Goal: Task Accomplishment & Management: Use online tool/utility

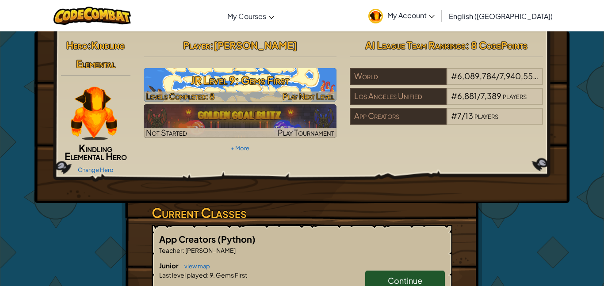
click at [202, 99] on span "Levels Completed: 8" at bounding box center [180, 96] width 68 height 10
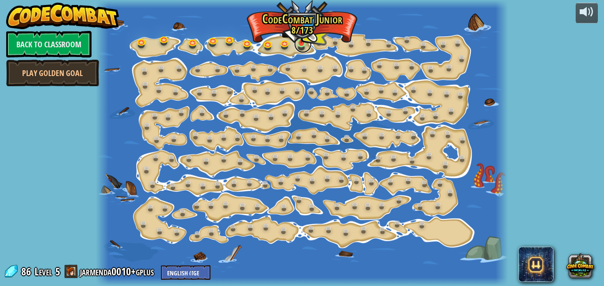
click at [297, 43] on link at bounding box center [303, 44] width 18 height 18
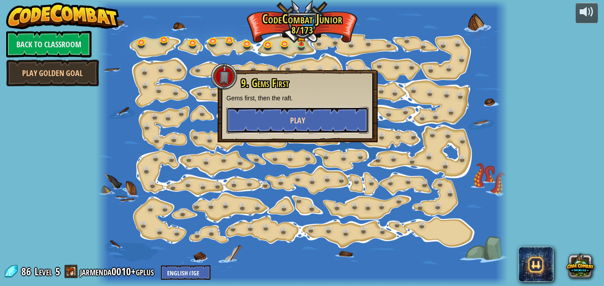
click at [344, 113] on button "Play" at bounding box center [297, 120] width 142 height 27
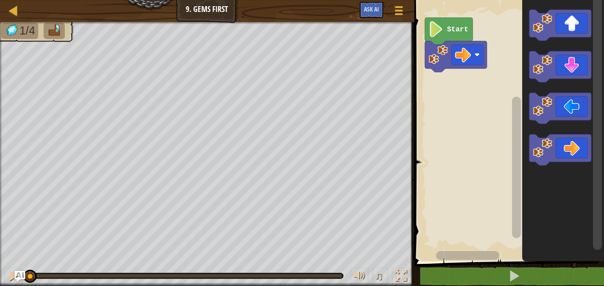
click at [548, 129] on icon "Blockly Workspace" at bounding box center [563, 129] width 82 height 266
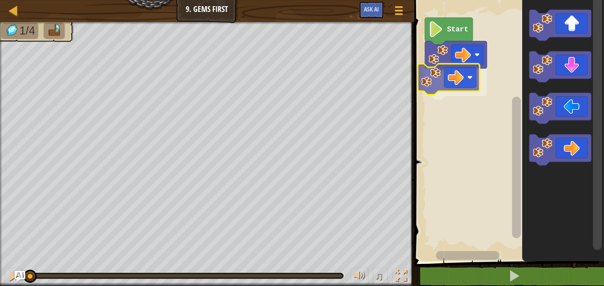
click at [442, 90] on div "Start" at bounding box center [507, 129] width 192 height 266
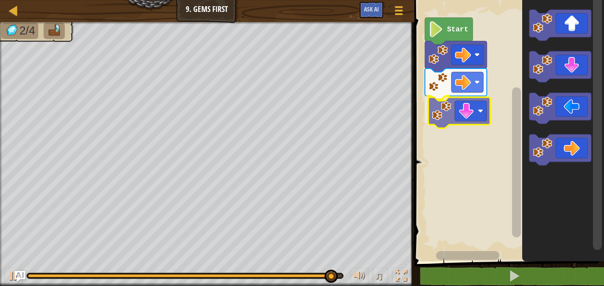
click at [464, 100] on div "Start" at bounding box center [507, 129] width 192 height 266
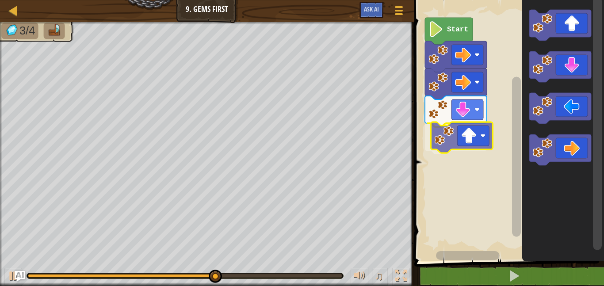
click at [469, 132] on div "Start" at bounding box center [507, 129] width 192 height 266
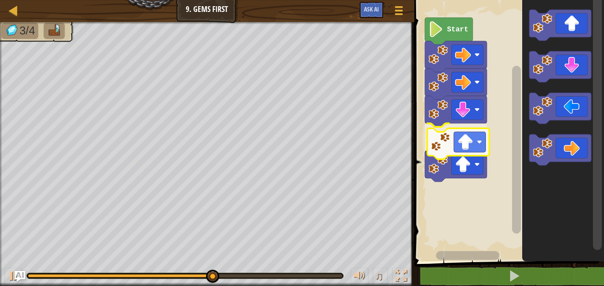
click at [466, 136] on div "Start" at bounding box center [507, 129] width 192 height 266
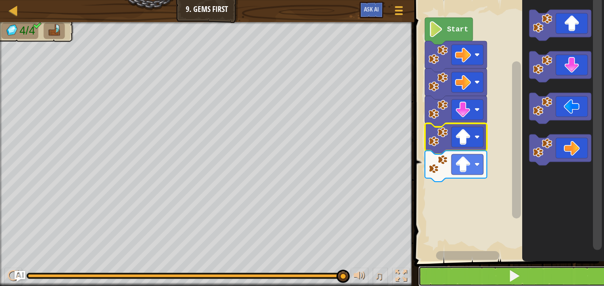
click at [431, 280] on button at bounding box center [514, 276] width 192 height 20
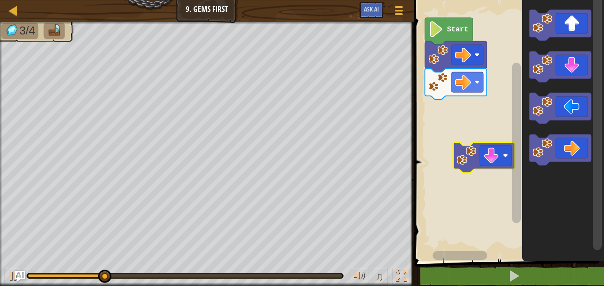
click at [497, 162] on image "Blockly Workspace" at bounding box center [491, 156] width 16 height 16
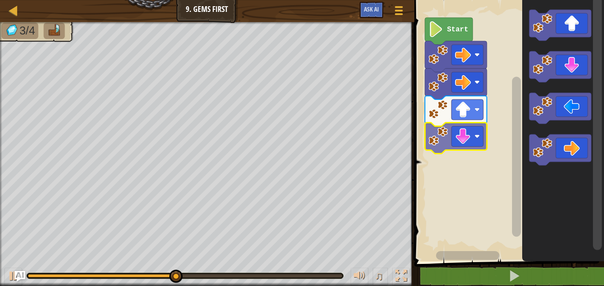
click at [473, 142] on div "Start" at bounding box center [507, 129] width 192 height 266
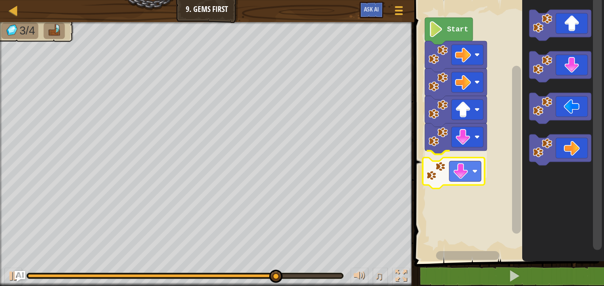
click at [440, 184] on div "Start" at bounding box center [507, 129] width 192 height 266
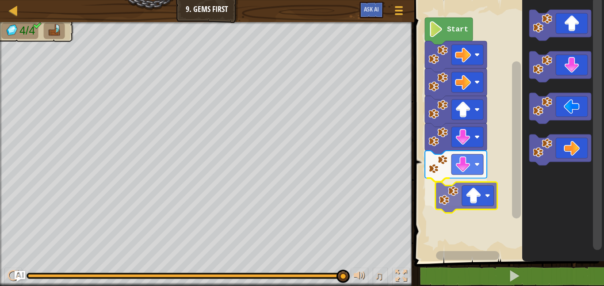
click at [468, 186] on div "Start" at bounding box center [507, 129] width 192 height 266
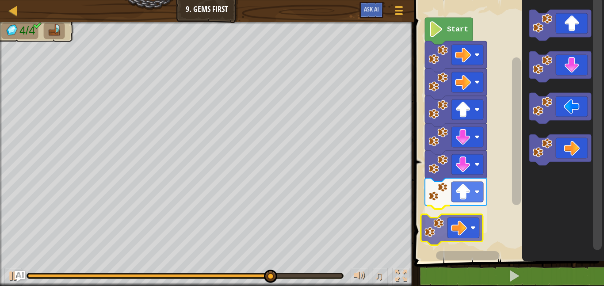
click at [466, 229] on div "Start" at bounding box center [507, 129] width 192 height 266
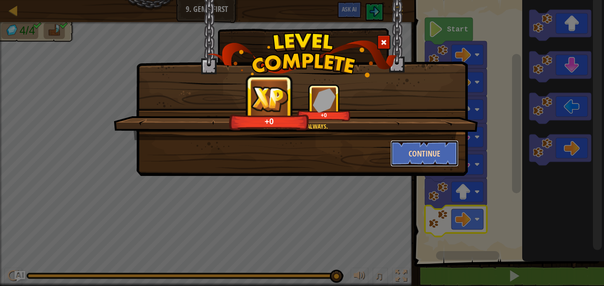
click at [439, 159] on button "Continue" at bounding box center [424, 153] width 68 height 27
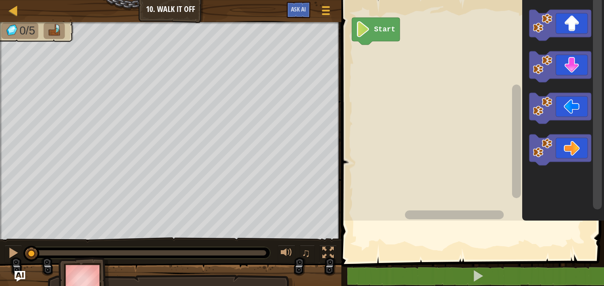
click at [420, 157] on rect "Blockly Workspace" at bounding box center [470, 108] width 265 height 225
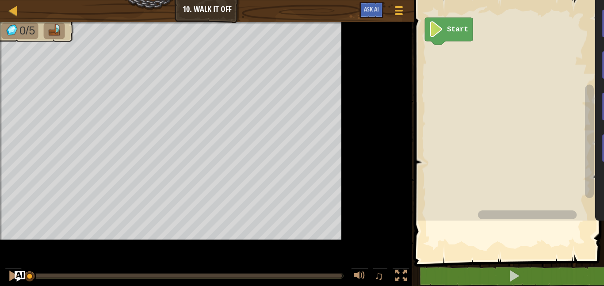
click at [420, 157] on rect "Blockly Workspace" at bounding box center [543, 108] width 265 height 225
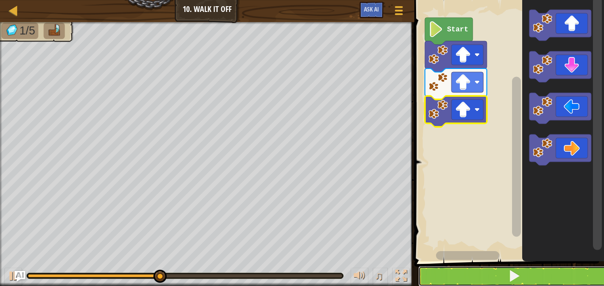
click at [518, 280] on span at bounding box center [514, 276] width 12 height 12
click at [520, 279] on span at bounding box center [514, 276] width 12 height 12
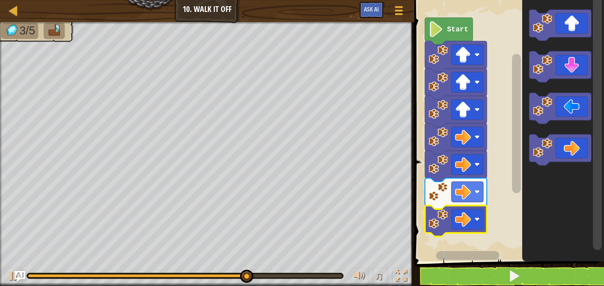
click at [464, 221] on image "Blockly Workspace" at bounding box center [463, 219] width 16 height 16
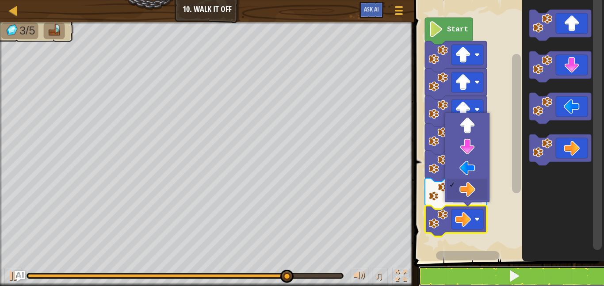
click at [513, 277] on span at bounding box center [514, 276] width 12 height 12
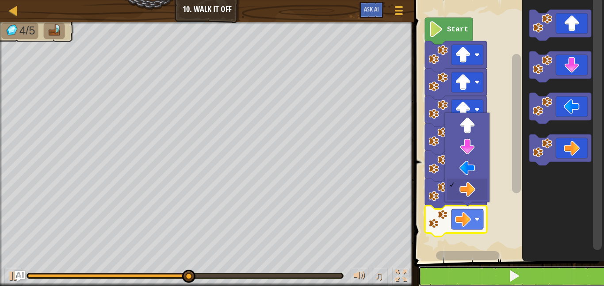
click at [527, 280] on button at bounding box center [514, 276] width 192 height 20
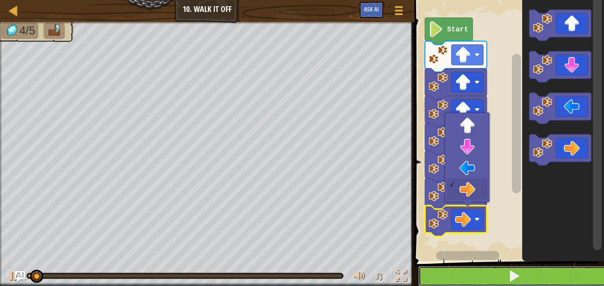
click at [533, 280] on button at bounding box center [514, 276] width 192 height 20
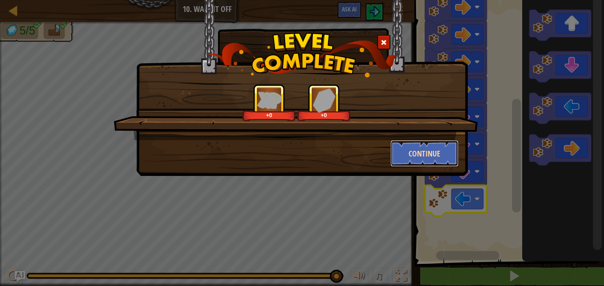
click at [414, 164] on button "Continue" at bounding box center [424, 153] width 68 height 27
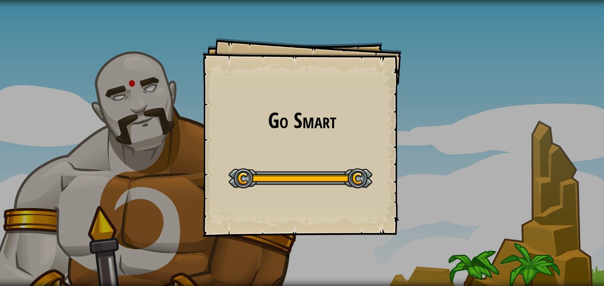
click at [67, 149] on div "Go Smart Goals Start Level Error loading from server. Try refreshing the page. …" at bounding box center [302, 143] width 604 height 286
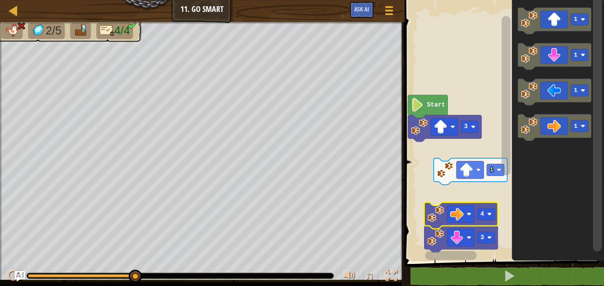
click at [465, 141] on rect "Blockly Workspace" at bounding box center [503, 129] width 202 height 266
click at [0, 0] on div at bounding box center [0, 0] width 0 height 0
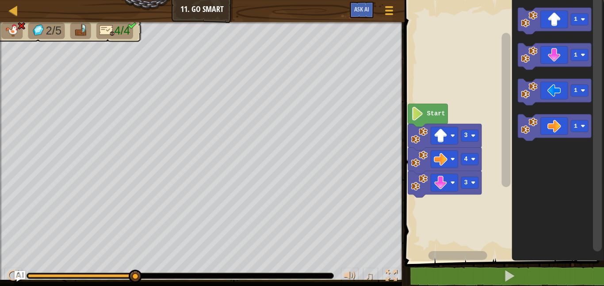
click at [469, 143] on icon "Blockly Workspace" at bounding box center [444, 137] width 73 height 27
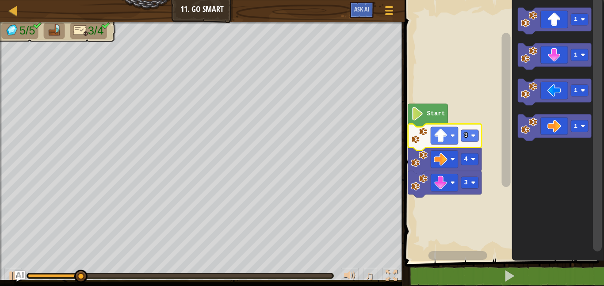
click at [468, 146] on icon "Blockly Workspace" at bounding box center [444, 137] width 73 height 27
click at [0, 0] on div at bounding box center [0, 0] width 0 height 0
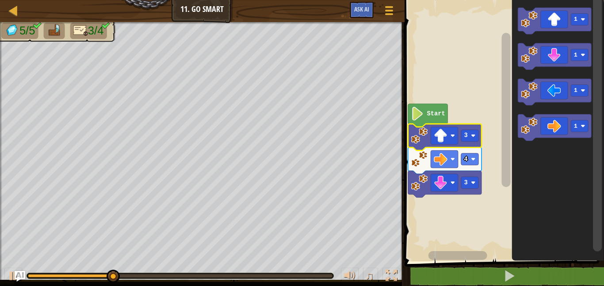
click at [475, 175] on icon "Blockly Workspace" at bounding box center [444, 184] width 73 height 27
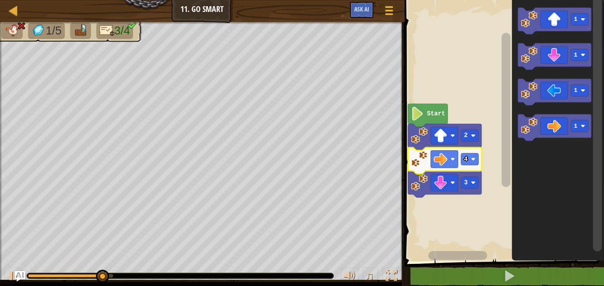
click at [469, 168] on icon "Blockly Workspace" at bounding box center [444, 161] width 73 height 27
click at [0, 0] on div at bounding box center [0, 0] width 0 height 0
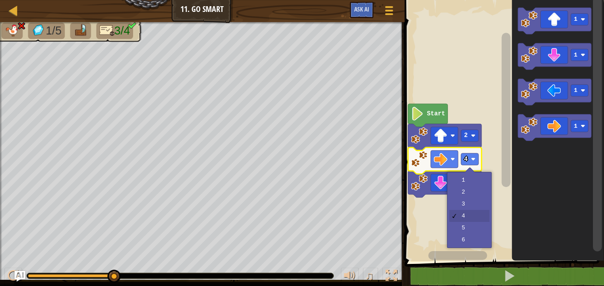
click at [472, 186] on rect "Blockly Workspace" at bounding box center [469, 183] width 17 height 12
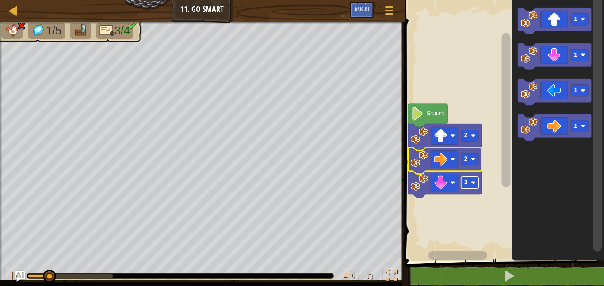
click at [473, 184] on image "Blockly Workspace" at bounding box center [473, 182] width 4 height 4
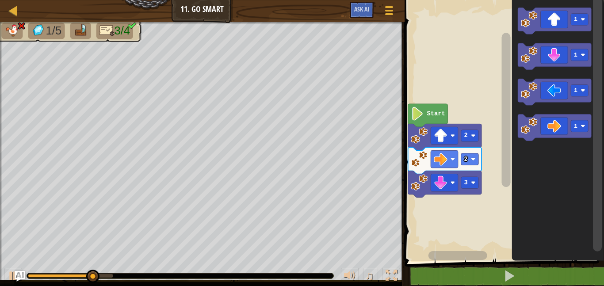
click at [532, 148] on icon "Blockly Workspace" at bounding box center [557, 129] width 92 height 266
click at [0, 0] on div at bounding box center [0, 0] width 0 height 0
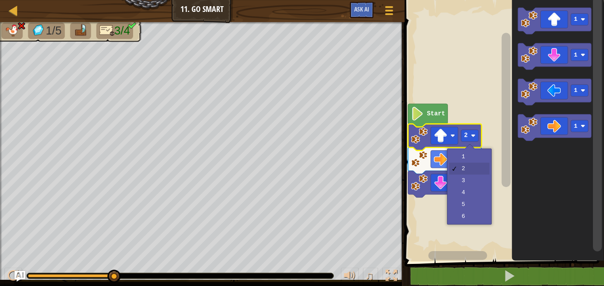
click at [475, 180] on rect "Blockly Workspace" at bounding box center [469, 183] width 17 height 12
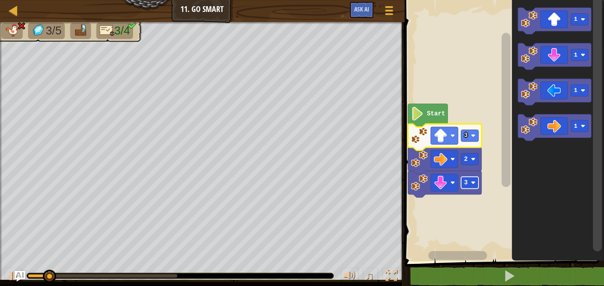
click at [0, 0] on div at bounding box center [0, 0] width 0 height 0
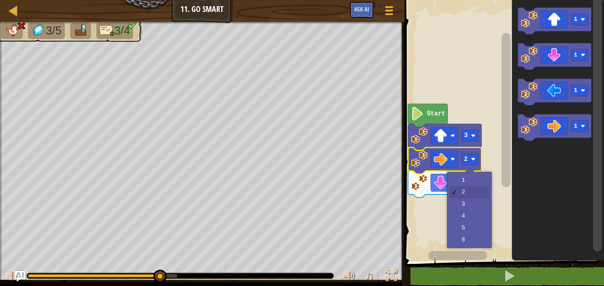
click at [475, 225] on rect "Blockly Workspace" at bounding box center [503, 129] width 202 height 266
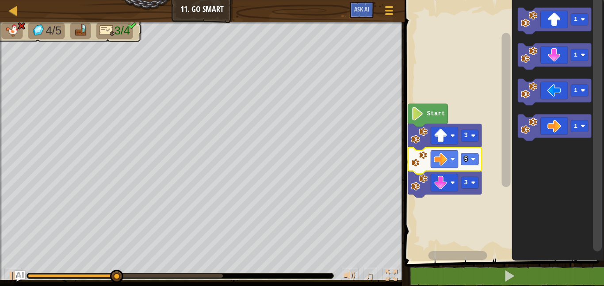
click at [475, 184] on rect "Blockly Workspace" at bounding box center [469, 183] width 17 height 12
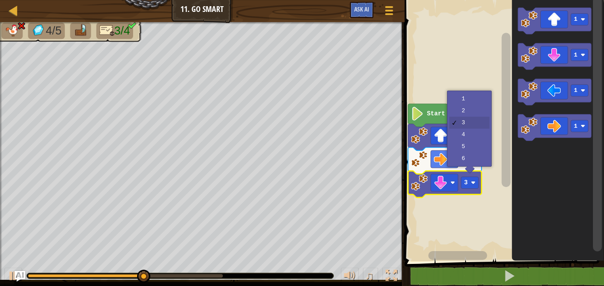
click at [512, 169] on icon "Blockly Workspace" at bounding box center [557, 129] width 92 height 266
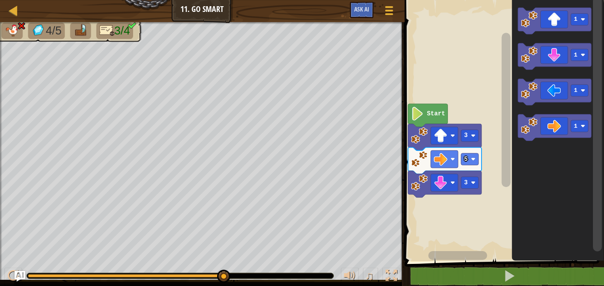
click at [472, 161] on image "Blockly Workspace" at bounding box center [473, 159] width 4 height 4
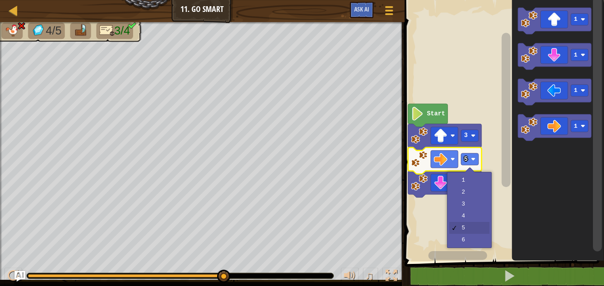
click at [478, 220] on rect "Blockly Workspace" at bounding box center [503, 129] width 202 height 266
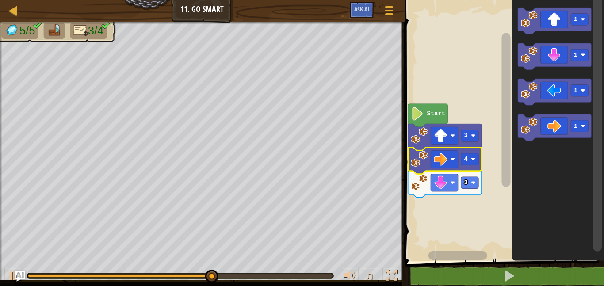
click at [473, 188] on rect "Blockly Workspace" at bounding box center [469, 183] width 17 height 12
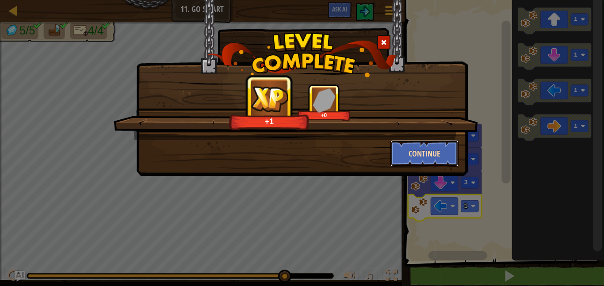
click at [425, 165] on button "Continue" at bounding box center [424, 153] width 68 height 27
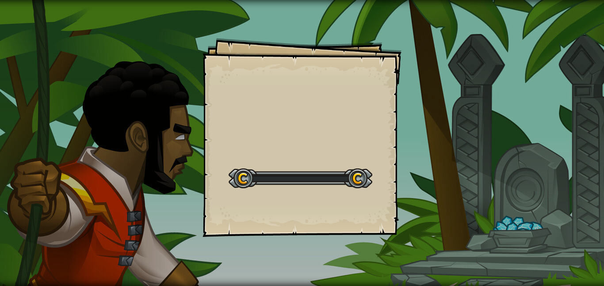
click at [442, 147] on div "Goals Start Level Error loading from server. Try refreshing the page. You'll ne…" at bounding box center [302, 143] width 604 height 286
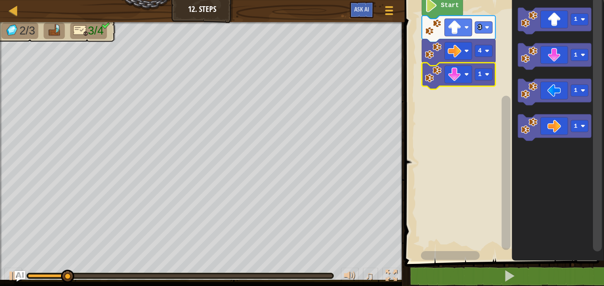
click at [0, 0] on div at bounding box center [0, 0] width 0 height 0
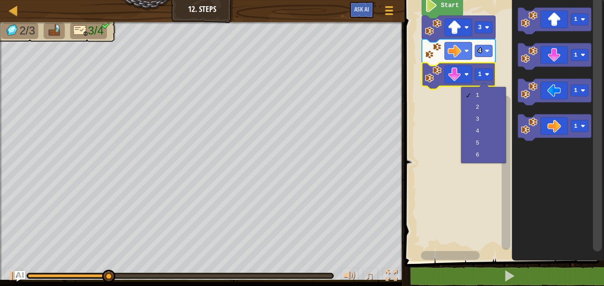
click at [482, 128] on rect "Blockly Workspace" at bounding box center [503, 129] width 202 height 266
click at [481, 126] on rect "Blockly Workspace" at bounding box center [503, 129] width 202 height 266
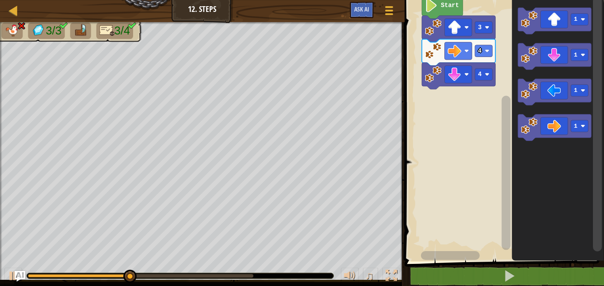
click at [0, 0] on div at bounding box center [0, 0] width 0 height 0
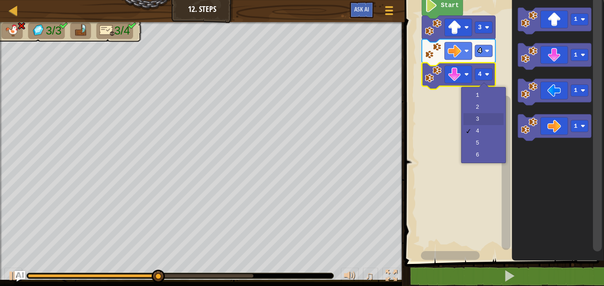
click at [486, 123] on rect "Blockly Workspace" at bounding box center [503, 129] width 202 height 266
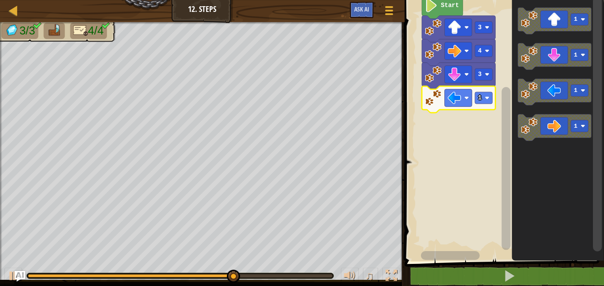
click at [489, 102] on rect "Blockly Workspace" at bounding box center [483, 98] width 17 height 12
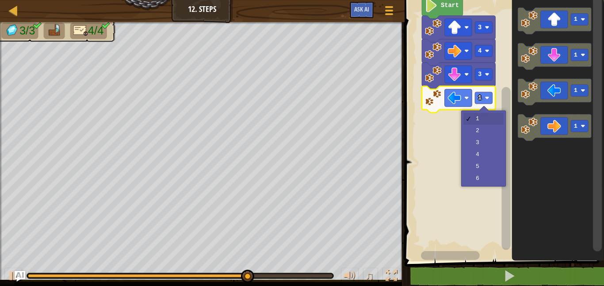
click at [485, 140] on rect "Blockly Workspace" at bounding box center [503, 129] width 202 height 266
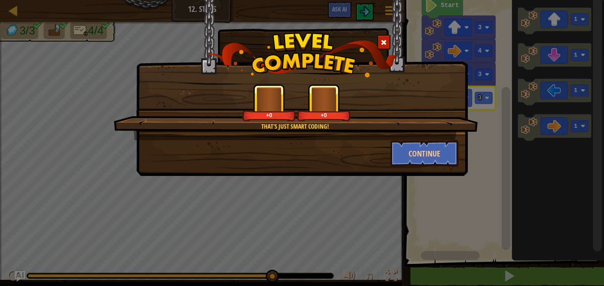
click at [541, 203] on div "That's just smart coding! +0 +0 Continue" at bounding box center [302, 143] width 604 height 286
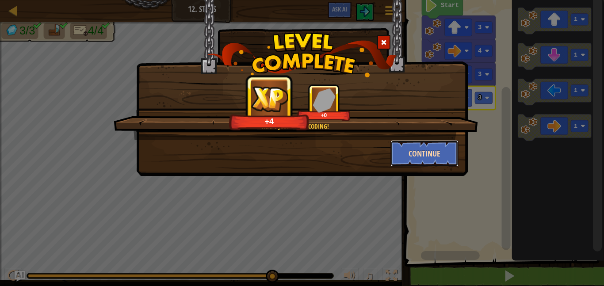
click at [447, 159] on button "Continue" at bounding box center [424, 153] width 68 height 27
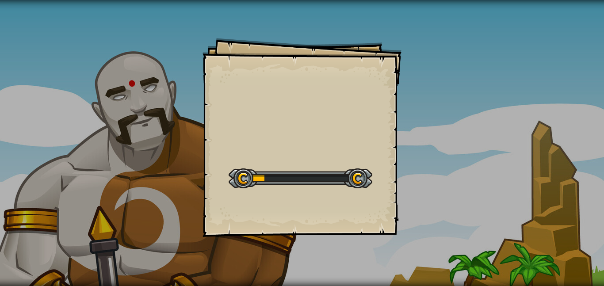
click at [438, 263] on div "Goals Start Level Error loading from server. Try refreshing the page. You'll ne…" at bounding box center [302, 143] width 604 height 286
click at [78, 106] on div "Goals Start Level Error loading from server. Try refreshing the page. You'll ne…" at bounding box center [302, 143] width 604 height 286
click at [410, 167] on div "Hiker Goals Start Level Error loading from server. Try refreshing the page. You…" at bounding box center [302, 143] width 604 height 286
click at [430, 143] on div "Hiker Goals Start Level Error loading from server. Try refreshing the page. You…" at bounding box center [302, 143] width 604 height 286
click at [85, 144] on div "Hiker Goals Start Level Error loading from server. Try refreshing the page. You…" at bounding box center [302, 143] width 604 height 286
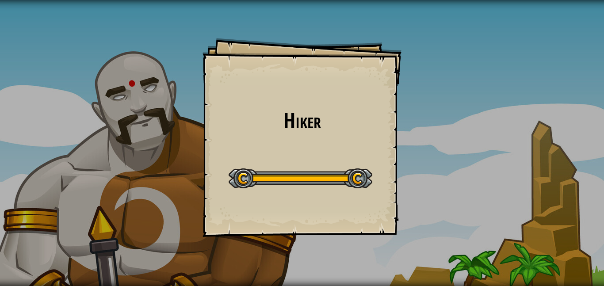
click at [422, 171] on div "Hiker Goals Start Level Error loading from server. Try refreshing the page. You…" at bounding box center [302, 143] width 604 height 286
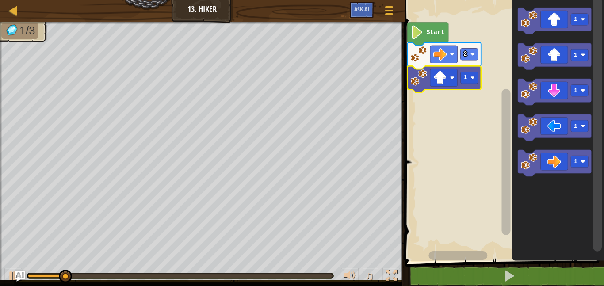
click at [473, 89] on icon "Blockly Workspace" at bounding box center [443, 79] width 73 height 27
click at [471, 78] on image "Blockly Workspace" at bounding box center [472, 78] width 4 height 4
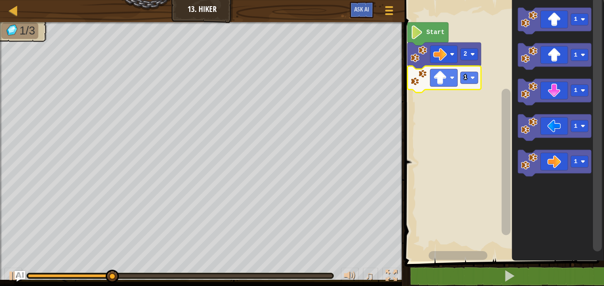
click at [467, 132] on rect "Blockly Workspace" at bounding box center [503, 129] width 202 height 266
